Goal: Information Seeking & Learning: Check status

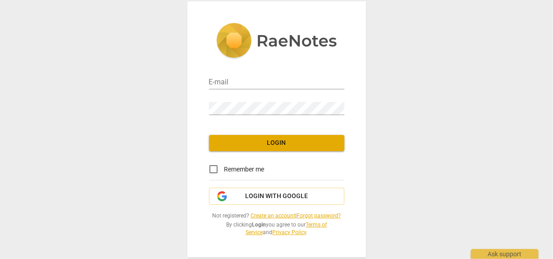
type input "[EMAIL_ADDRESS][DOMAIN_NAME]"
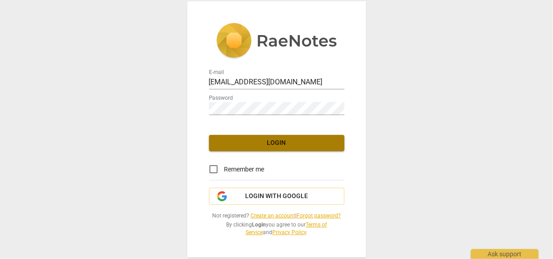
click at [306, 143] on span "Login" at bounding box center [276, 143] width 121 height 9
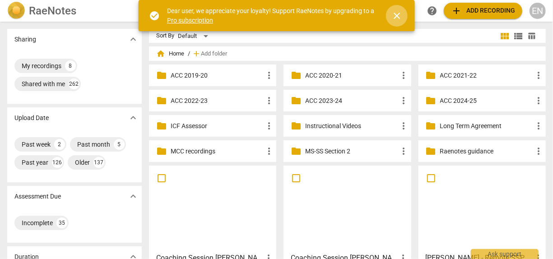
click at [400, 14] on span "close" at bounding box center [396, 15] width 11 height 11
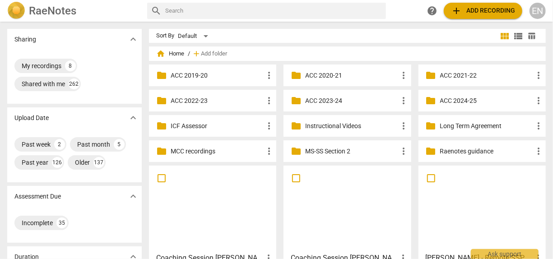
click at [337, 11] on input "text" at bounding box center [273, 11] width 217 height 14
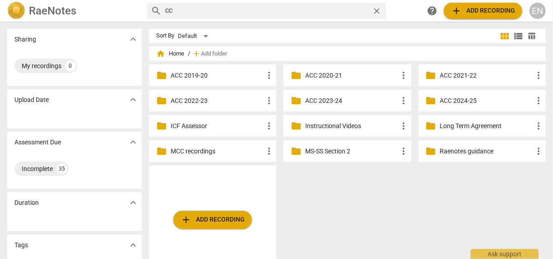
type input "C"
click at [210, 152] on p "MCC recordings" at bounding box center [217, 151] width 93 height 9
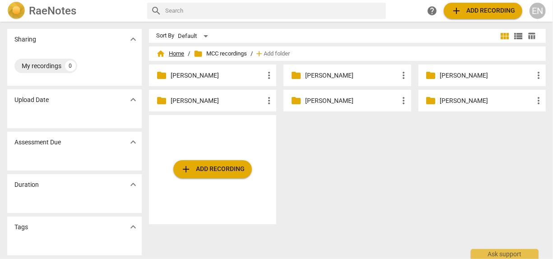
click at [171, 55] on span "home Home" at bounding box center [170, 53] width 28 height 9
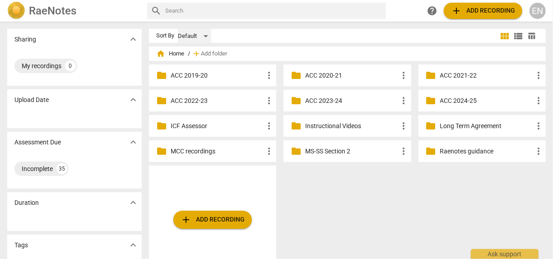
click at [207, 36] on div "Default" at bounding box center [194, 36] width 33 height 14
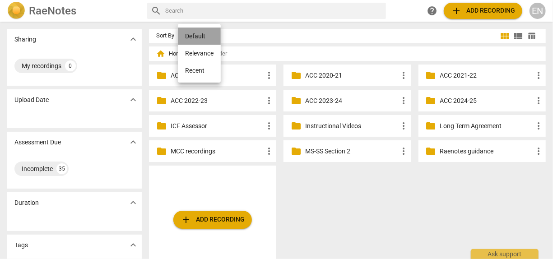
click at [207, 36] on li "Default" at bounding box center [199, 36] width 43 height 17
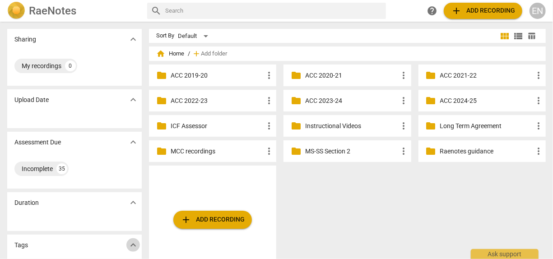
click at [132, 247] on span "expand_more" at bounding box center [133, 245] width 11 height 11
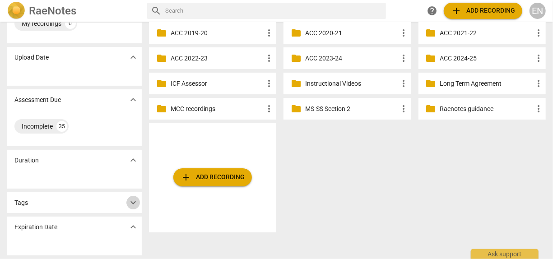
click at [130, 205] on span "expand_more" at bounding box center [133, 202] width 11 height 11
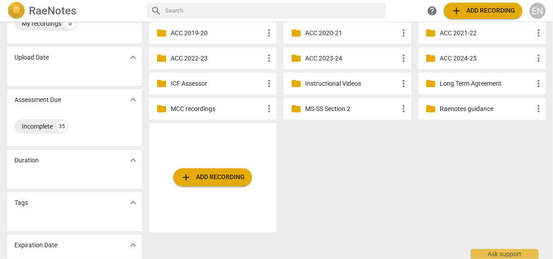
scroll to position [0, 0]
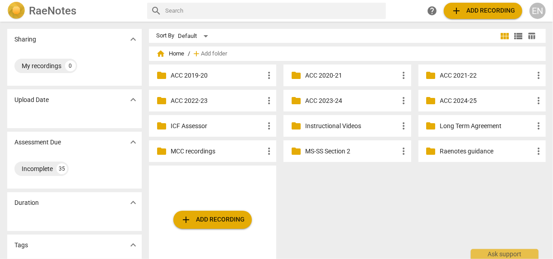
click at [346, 119] on div "folder Instructional Videos more_vert" at bounding box center [346, 126] width 127 height 22
click at [344, 125] on p "Instructional Videos" at bounding box center [351, 125] width 93 height 9
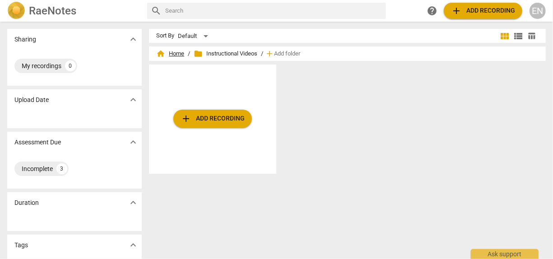
click at [179, 51] on span "home Home" at bounding box center [170, 53] width 28 height 9
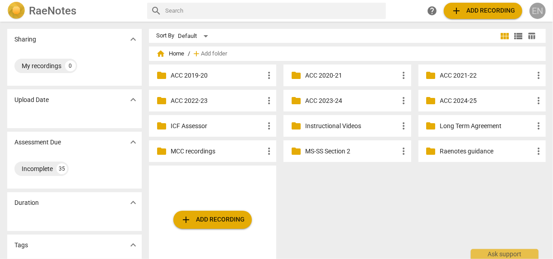
click at [538, 13] on div "EN" at bounding box center [537, 11] width 16 height 16
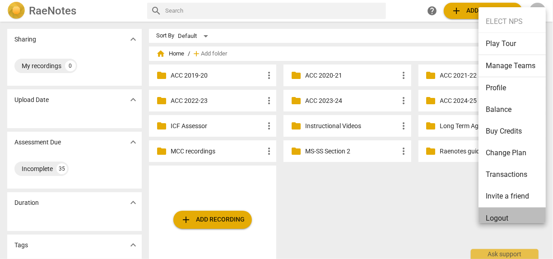
click at [506, 219] on li "Logout" at bounding box center [513, 219] width 70 height 22
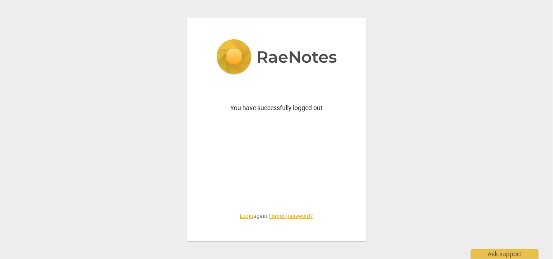
click at [244, 217] on link "Login" at bounding box center [247, 216] width 14 height 6
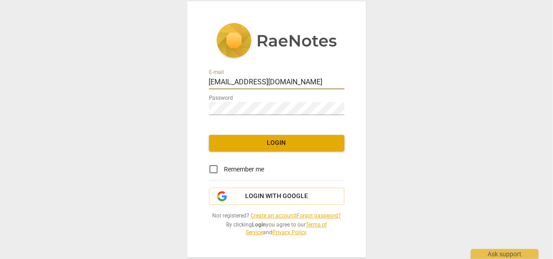
click at [303, 85] on input "[EMAIL_ADDRESS][DOMAIN_NAME]" at bounding box center [276, 82] width 135 height 13
type input "[EMAIL_ADDRESS][DOMAIN_NAME]"
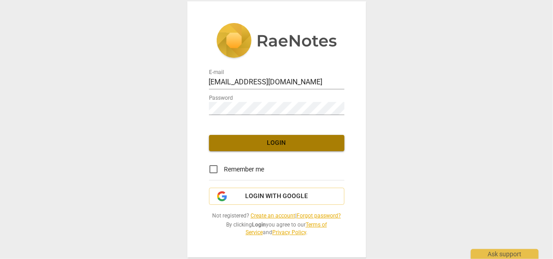
click at [297, 137] on button "Login" at bounding box center [276, 143] width 135 height 16
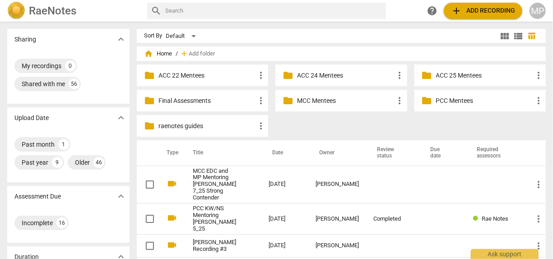
click at [461, 97] on p "PCC Mentees" at bounding box center [484, 100] width 97 height 9
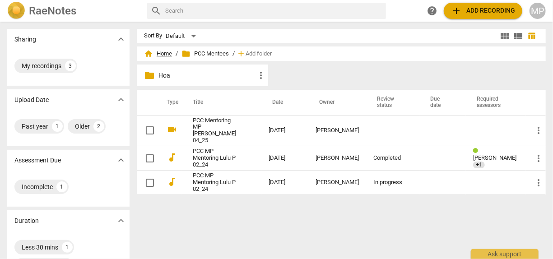
click at [172, 56] on span "home Home" at bounding box center [158, 53] width 28 height 9
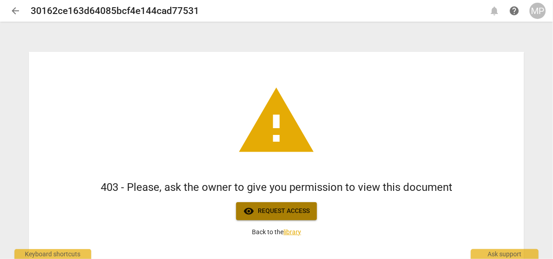
click at [274, 210] on span "visibility Request access" at bounding box center [276, 211] width 66 height 11
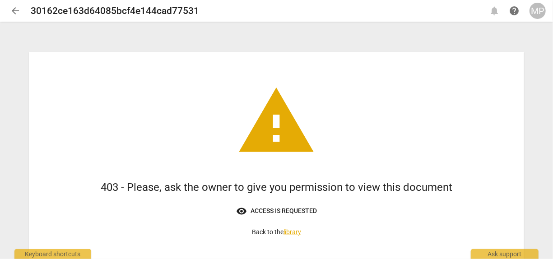
click at [295, 230] on link "library" at bounding box center [292, 231] width 18 height 7
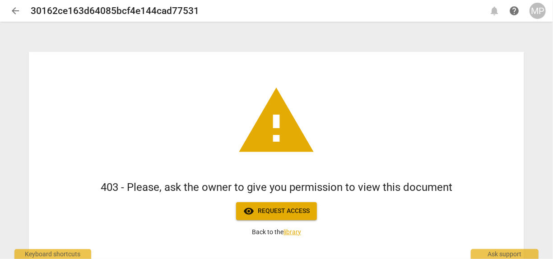
click at [290, 233] on link "library" at bounding box center [292, 231] width 18 height 7
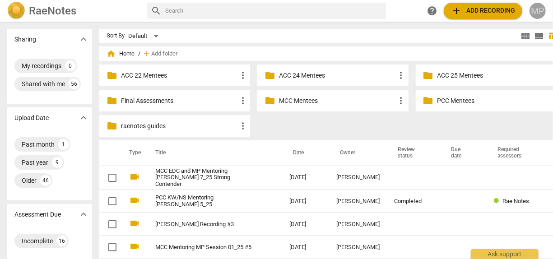
click at [535, 14] on div "MP" at bounding box center [537, 11] width 16 height 16
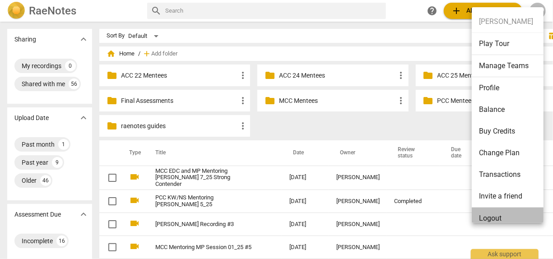
click at [497, 215] on li "Logout" at bounding box center [509, 219] width 75 height 22
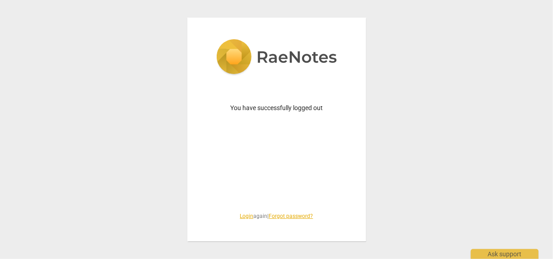
click at [245, 216] on link "Login" at bounding box center [247, 216] width 14 height 6
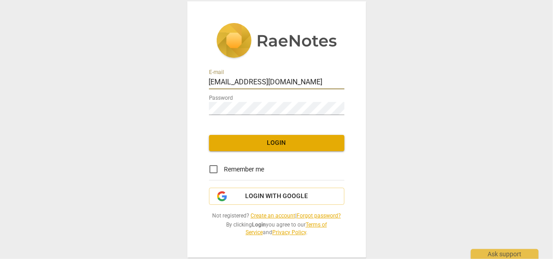
click at [316, 83] on input "[EMAIL_ADDRESS][DOMAIN_NAME]" at bounding box center [276, 82] width 135 height 13
type input "[EMAIL_ADDRESS][DOMAIN_NAME]"
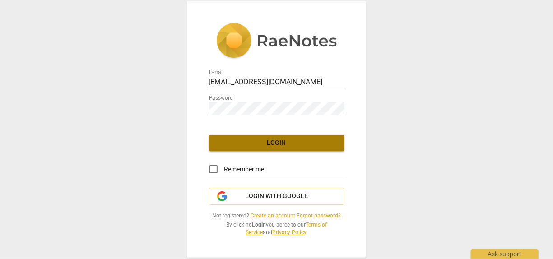
click at [260, 145] on span "Login" at bounding box center [276, 143] width 121 height 9
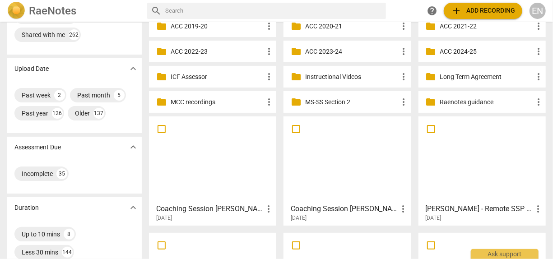
scroll to position [51, 0]
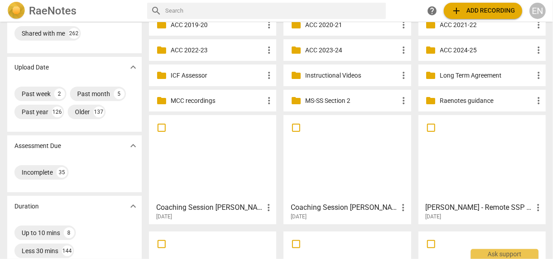
click at [337, 76] on p "Instructional Videos" at bounding box center [351, 75] width 93 height 9
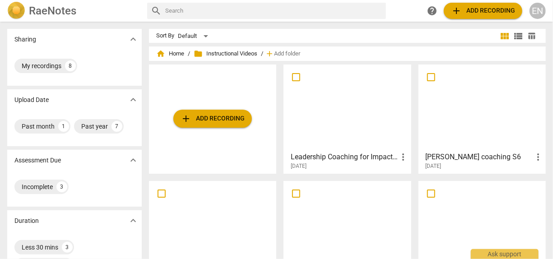
click at [361, 94] on div at bounding box center [347, 108] width 121 height 80
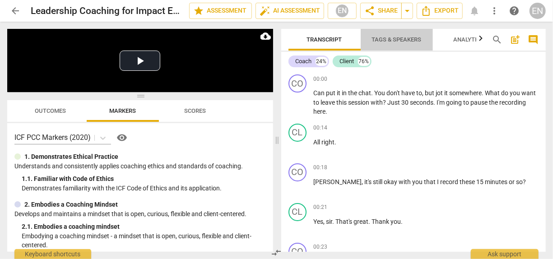
click at [403, 37] on span "Tags & Speakers" at bounding box center [397, 39] width 50 height 7
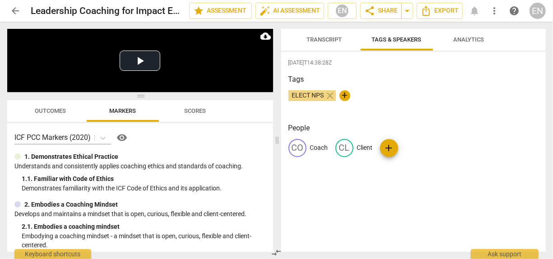
click at [13, 10] on span "arrow_back" at bounding box center [15, 10] width 11 height 11
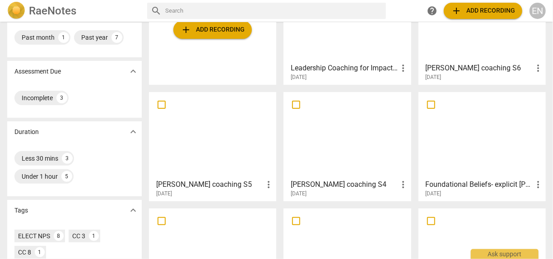
scroll to position [81, 0]
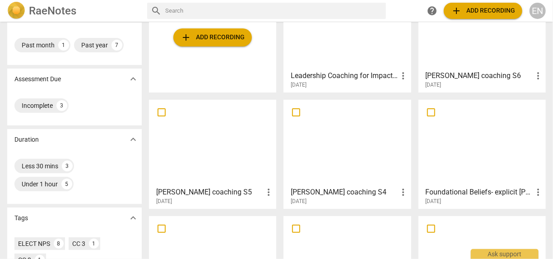
click at [190, 119] on div at bounding box center [212, 143] width 121 height 80
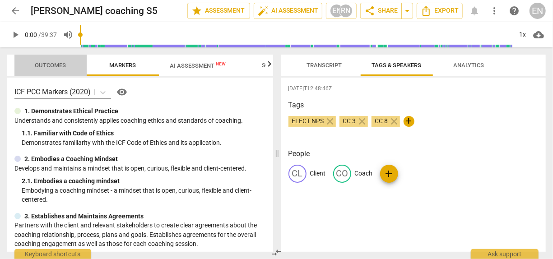
click at [56, 64] on span "Outcomes" at bounding box center [50, 65] width 31 height 7
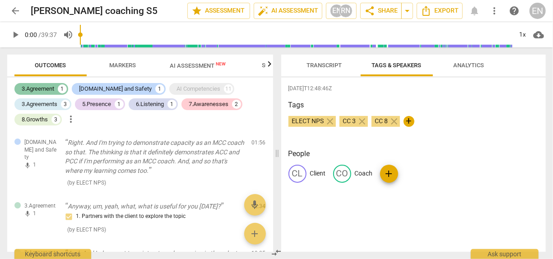
click at [50, 83] on div "3.Agreement 1" at bounding box center [41, 89] width 54 height 12
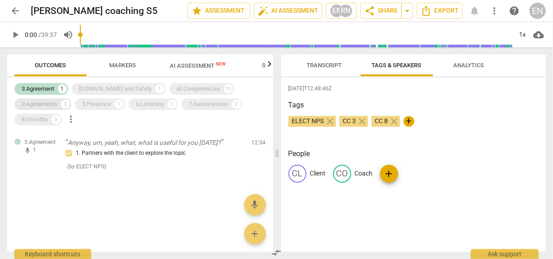
click at [52, 101] on div "3.Agreements" at bounding box center [40, 104] width 36 height 9
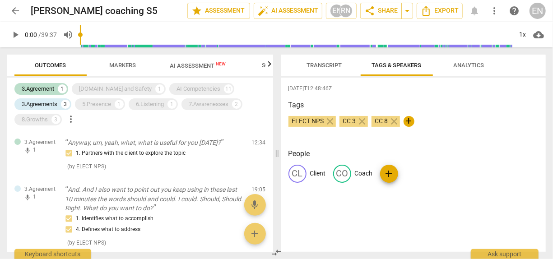
click at [469, 157] on h3 "People" at bounding box center [413, 153] width 250 height 11
click at [173, 136] on div "3.Agreement mic 1 Anyway, um, yeah, what, what is useful for you [DATE]? 1. Par…" at bounding box center [140, 154] width 266 height 47
click at [183, 146] on p "Anyway, um, yeah, what, what is useful for you [DATE]?" at bounding box center [155, 142] width 180 height 9
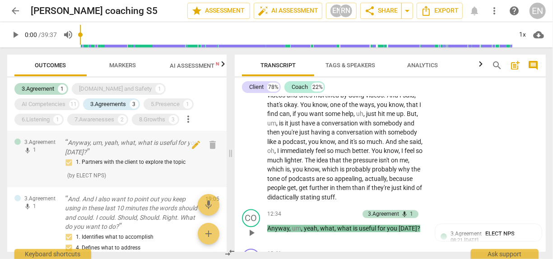
scroll to position [2575, 0]
click at [316, 165] on span "The" at bounding box center [311, 160] width 12 height 7
click at [248, 120] on span "play_arrow" at bounding box center [251, 115] width 11 height 11
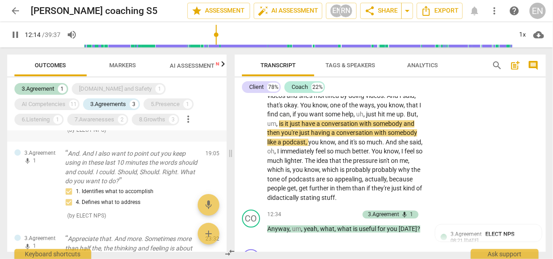
scroll to position [0, 0]
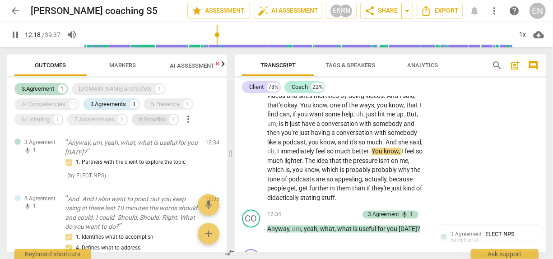
click at [139, 124] on div "8.Growths" at bounding box center [152, 119] width 26 height 9
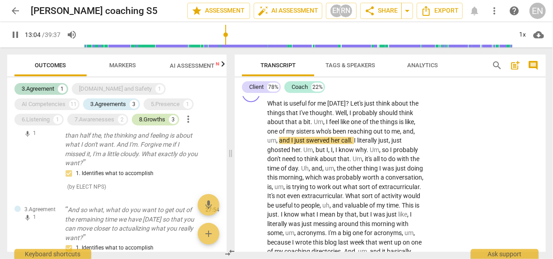
scroll to position [158, 0]
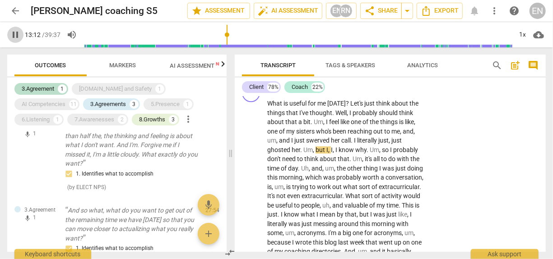
click at [16, 31] on span "pause" at bounding box center [15, 34] width 11 height 11
type input "793"
click at [16, 12] on span "arrow_back" at bounding box center [15, 10] width 11 height 11
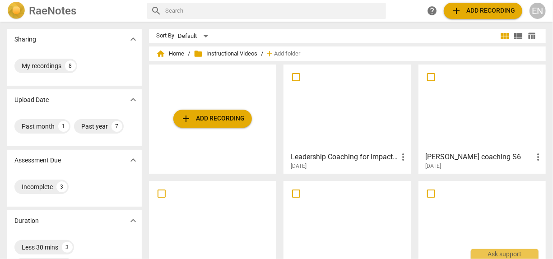
click at [333, 99] on div at bounding box center [347, 108] width 121 height 80
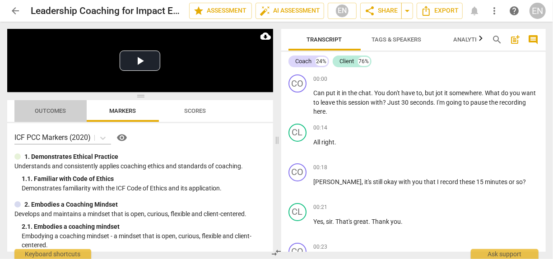
click at [41, 109] on span "Outcomes" at bounding box center [50, 110] width 31 height 7
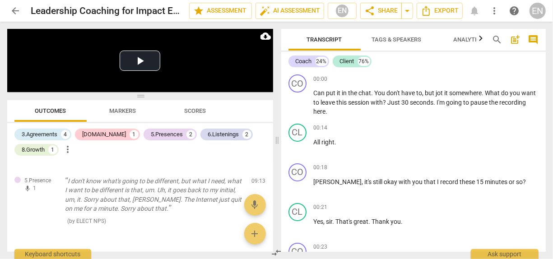
scroll to position [686, 0]
click at [137, 61] on button "Play Video" at bounding box center [140, 61] width 41 height 20
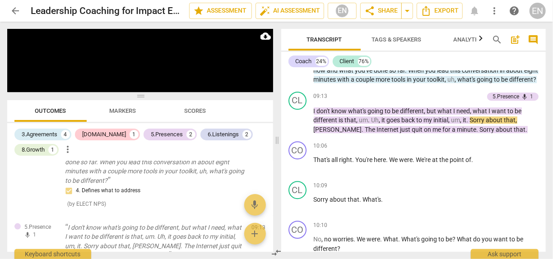
scroll to position [1293, 0]
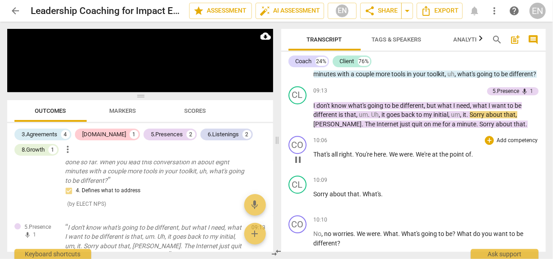
click at [518, 159] on p "That's all right . You're here . We were . We're at the point of ." at bounding box center [426, 154] width 225 height 9
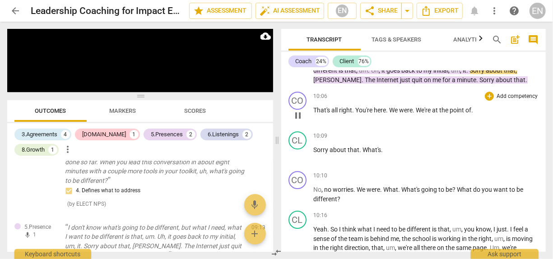
scroll to position [1337, 0]
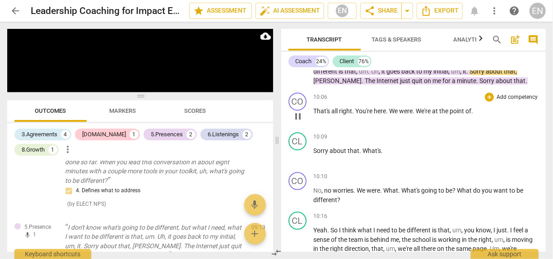
click at [450, 118] on div "CO play_arrow pause 10:06 + Add competency keyboard_arrow_right That's all righ…" at bounding box center [413, 109] width 265 height 40
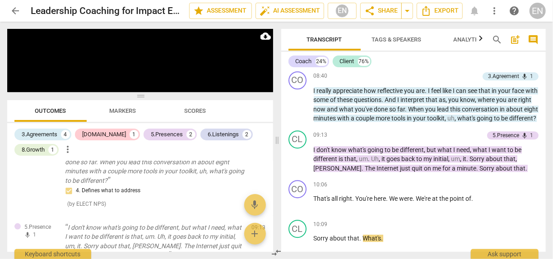
scroll to position [1440, 0]
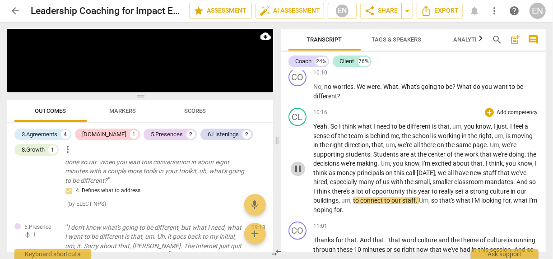
click at [299, 174] on span "pause" at bounding box center [297, 168] width 11 height 11
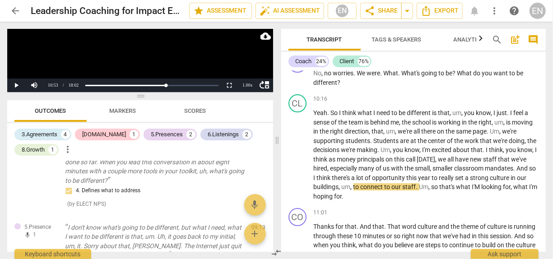
scroll to position [1440, 0]
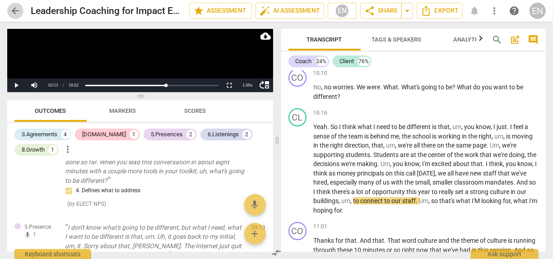
click at [17, 10] on span "arrow_back" at bounding box center [15, 10] width 11 height 11
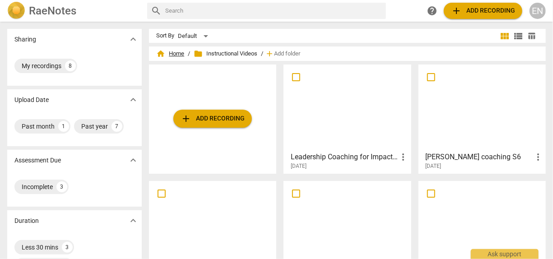
click at [177, 52] on span "home Home" at bounding box center [170, 53] width 28 height 9
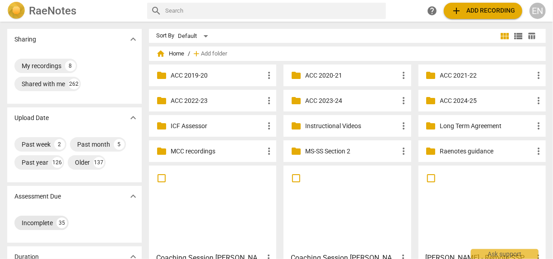
click at [45, 216] on div "Incomplete 35" at bounding box center [41, 223] width 54 height 14
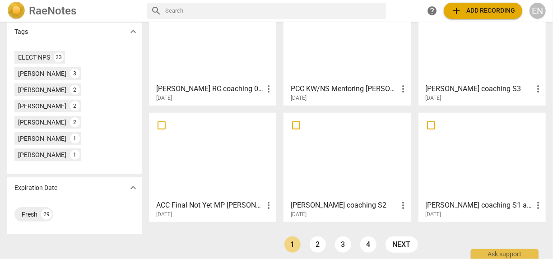
scroll to position [291, 0]
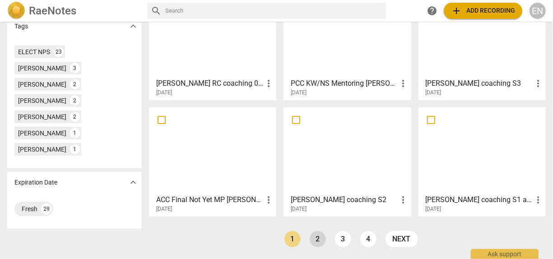
click at [315, 235] on link "2" at bounding box center [318, 239] width 16 height 16
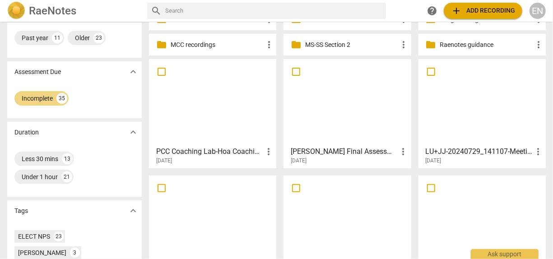
scroll to position [107, 0]
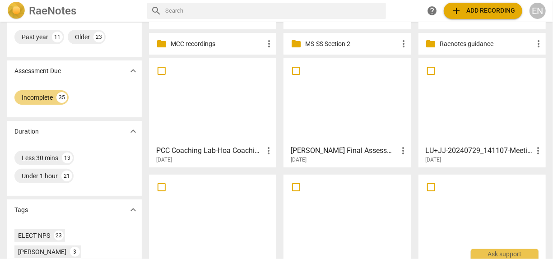
click at [225, 214] on div at bounding box center [212, 218] width 121 height 80
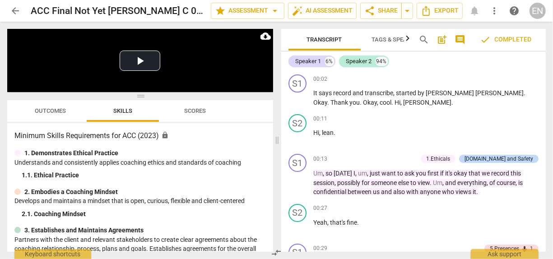
click at [15, 11] on span "arrow_back" at bounding box center [15, 10] width 11 height 11
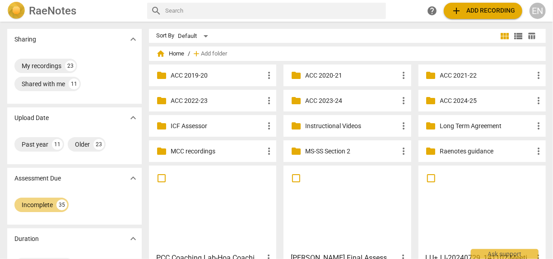
click at [200, 123] on p "ICF Assessor" at bounding box center [217, 125] width 93 height 9
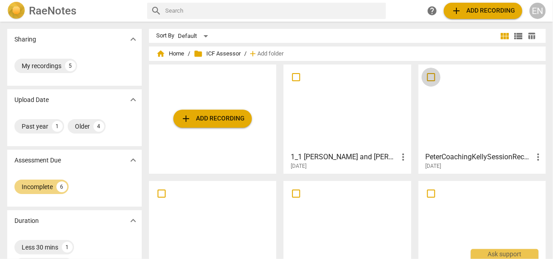
click at [430, 76] on input "checkbox" at bounding box center [430, 77] width 19 height 11
checkbox input "false"
click at [160, 194] on input "checkbox" at bounding box center [161, 193] width 19 height 11
checkbox input "false"
click at [428, 74] on input "checkbox" at bounding box center [430, 77] width 19 height 11
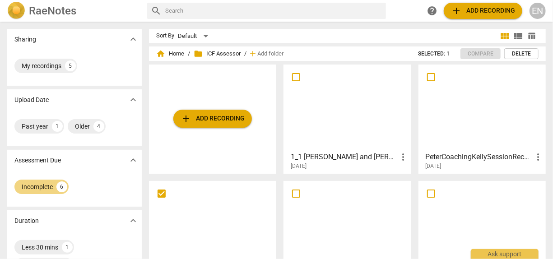
click at [458, 87] on div at bounding box center [481, 108] width 121 height 80
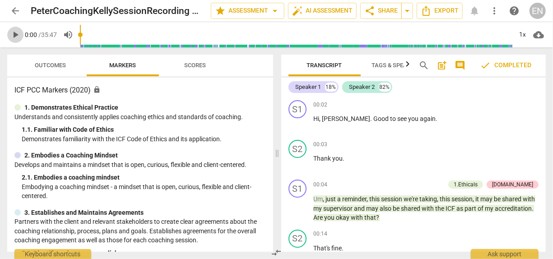
click at [15, 35] on span "play_arrow" at bounding box center [15, 34] width 11 height 11
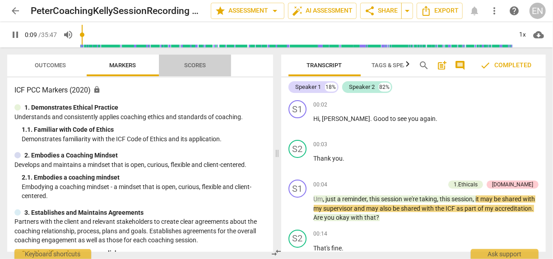
click at [194, 60] on span "Scores" at bounding box center [194, 66] width 43 height 12
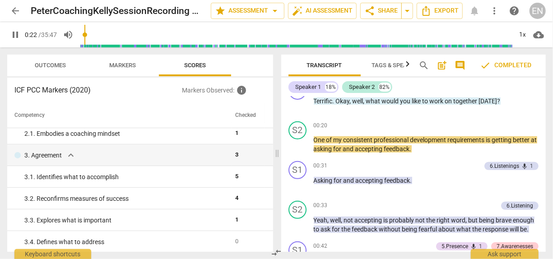
scroll to position [68, 0]
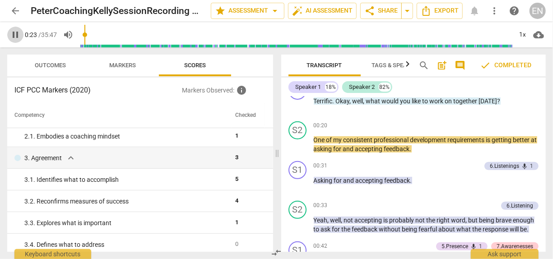
click at [15, 31] on span "pause" at bounding box center [15, 34] width 11 height 11
type input "24"
click at [16, 7] on span "arrow_back" at bounding box center [15, 10] width 11 height 11
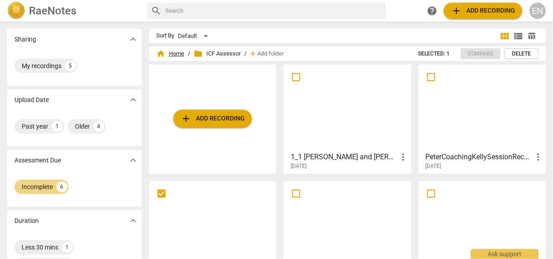
click at [170, 55] on span "home Home" at bounding box center [170, 53] width 28 height 9
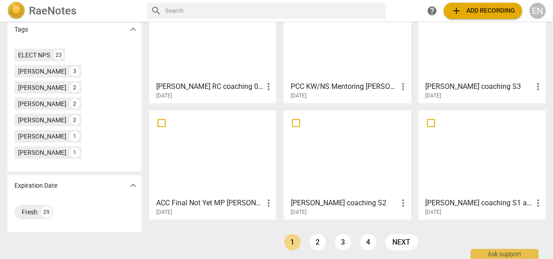
scroll to position [291, 0]
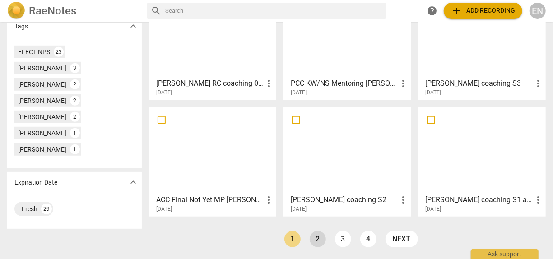
click at [313, 242] on link "2" at bounding box center [318, 239] width 16 height 16
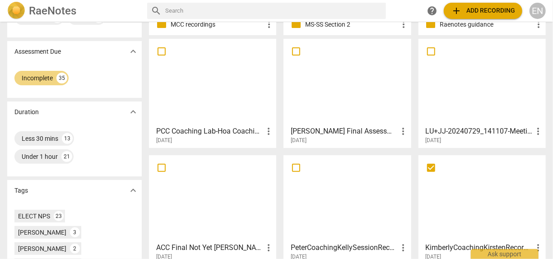
scroll to position [128, 0]
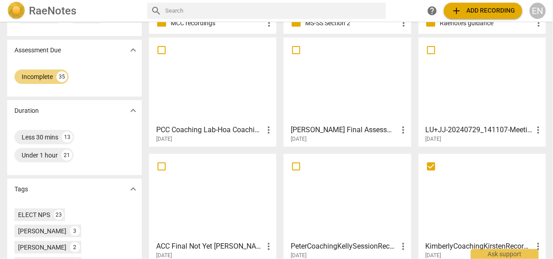
click at [465, 94] on div at bounding box center [481, 81] width 121 height 80
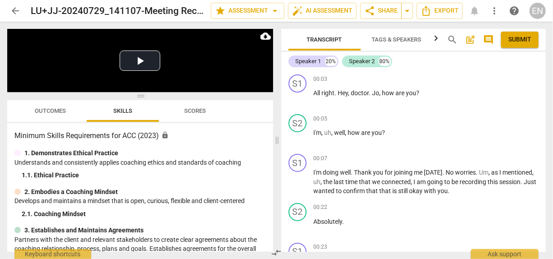
click at [48, 118] on button "Outcomes" at bounding box center [50, 111] width 72 height 22
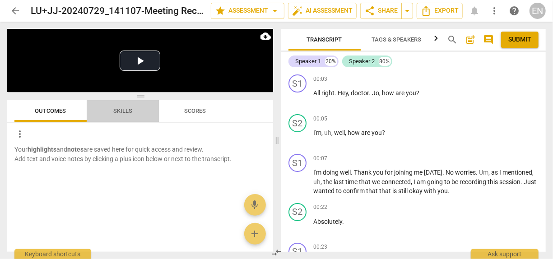
click at [129, 111] on span "Skills" at bounding box center [122, 110] width 19 height 7
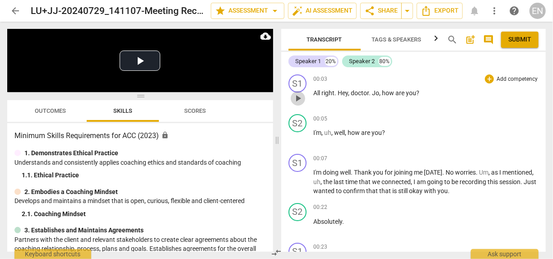
click at [297, 96] on span "play_arrow" at bounding box center [297, 98] width 11 height 11
click at [297, 96] on span "pause" at bounding box center [297, 98] width 11 height 11
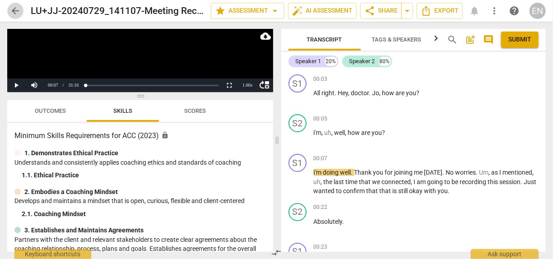
click at [14, 14] on span "arrow_back" at bounding box center [15, 10] width 11 height 11
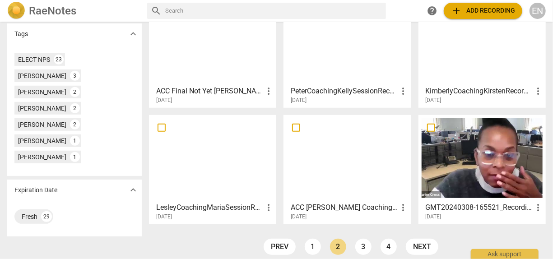
scroll to position [291, 0]
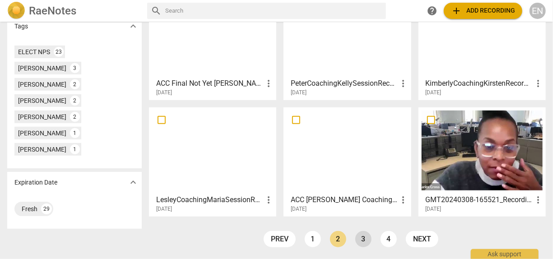
click at [366, 239] on link "3" at bounding box center [363, 239] width 16 height 16
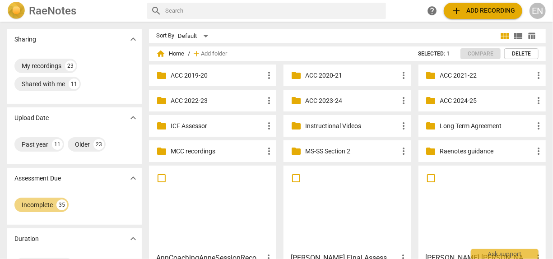
click at [176, 54] on span "home Home" at bounding box center [170, 53] width 28 height 9
click at [458, 101] on p "ACC 2024-25" at bounding box center [486, 100] width 93 height 9
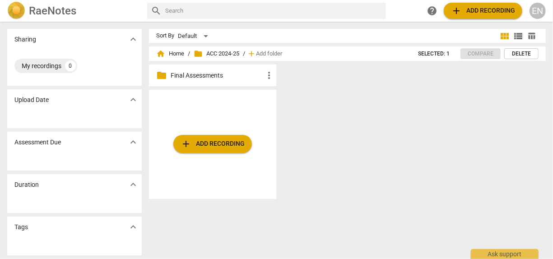
click at [190, 74] on p "Final Assessments" at bounding box center [217, 75] width 93 height 9
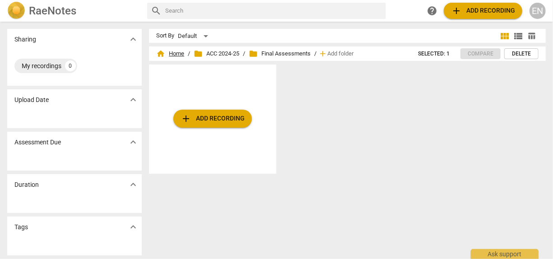
click at [175, 53] on span "home Home" at bounding box center [170, 53] width 28 height 9
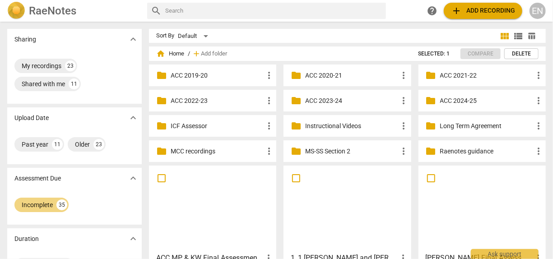
click at [323, 99] on p "ACC 2023-24" at bounding box center [351, 100] width 93 height 9
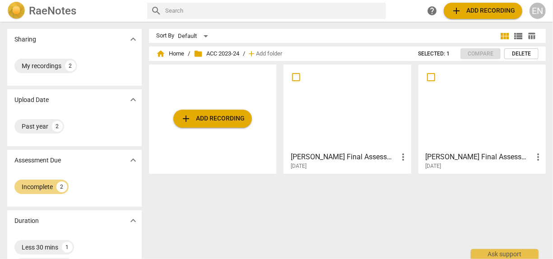
click at [323, 99] on div at bounding box center [347, 108] width 121 height 80
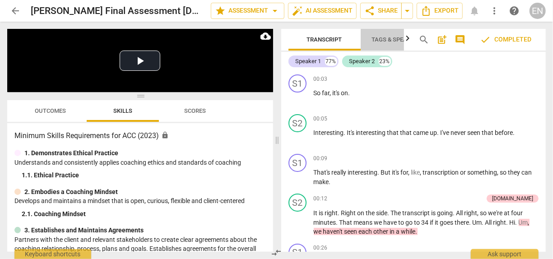
click at [383, 41] on span "Tags & Speakers" at bounding box center [397, 39] width 50 height 7
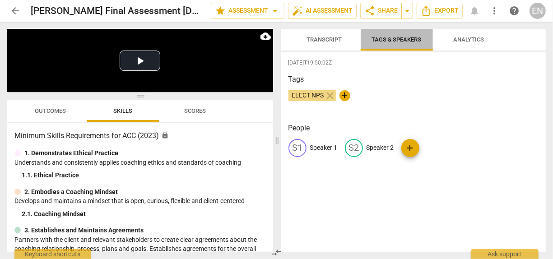
click at [383, 41] on span "Tags & Speakers" at bounding box center [397, 39] width 50 height 7
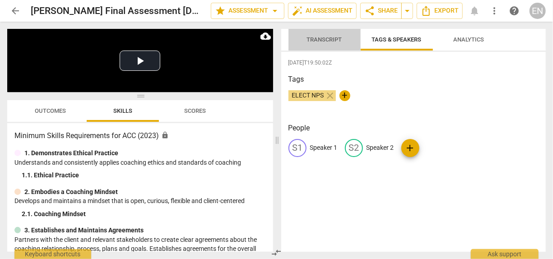
click at [317, 41] on span "Transcript" at bounding box center [324, 39] width 35 height 7
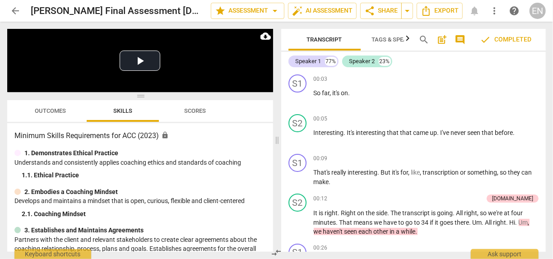
click at [203, 108] on span "Scores" at bounding box center [195, 110] width 22 height 7
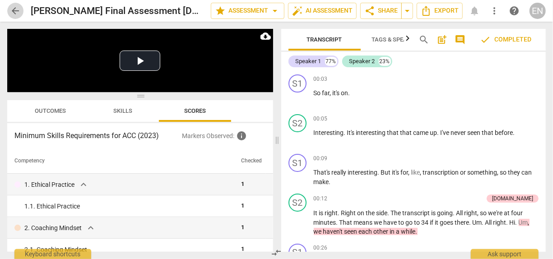
click at [14, 11] on span "arrow_back" at bounding box center [15, 10] width 11 height 11
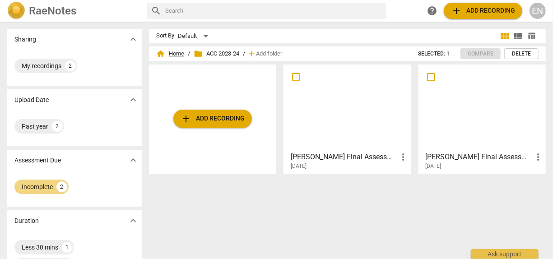
click at [172, 57] on span "home Home" at bounding box center [170, 53] width 28 height 9
